Goal: Navigation & Orientation: Find specific page/section

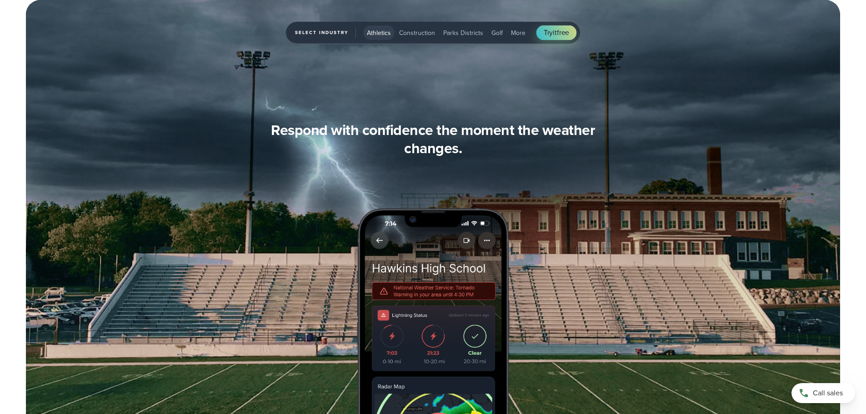
scroll to position [3193, 0]
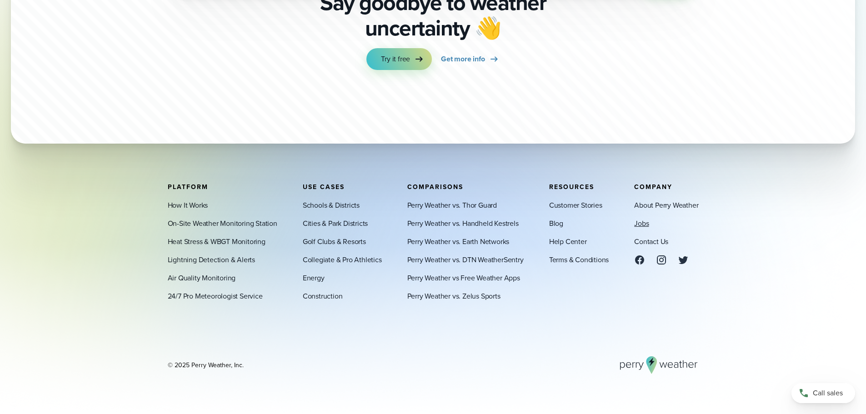
click at [643, 223] on link "Jobs" at bounding box center [641, 223] width 15 height 11
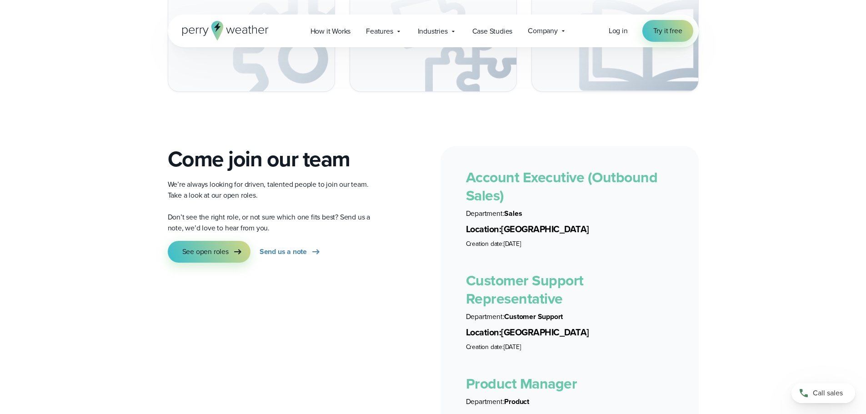
scroll to position [1546, 0]
click at [219, 246] on span "See open roles" at bounding box center [205, 251] width 46 height 11
